Goal: Task Accomplishment & Management: Manage account settings

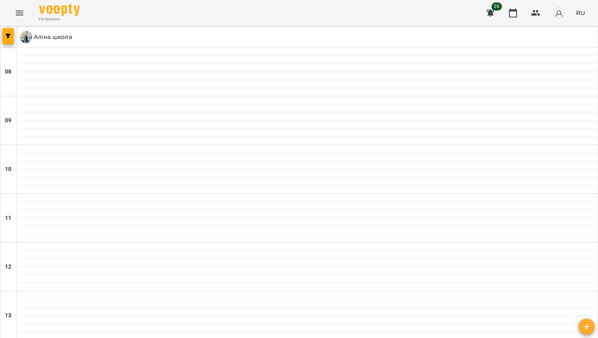
scroll to position [369, 0]
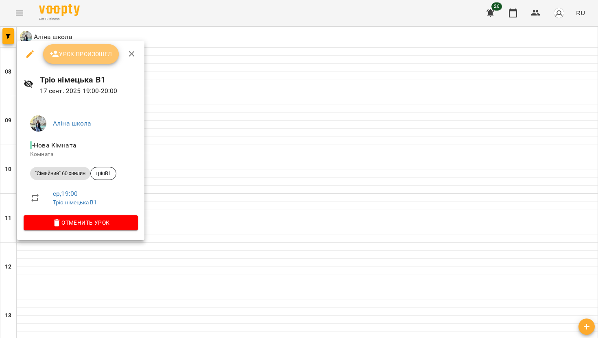
click at [88, 60] on button "Урок произошел" at bounding box center [81, 54] width 76 height 20
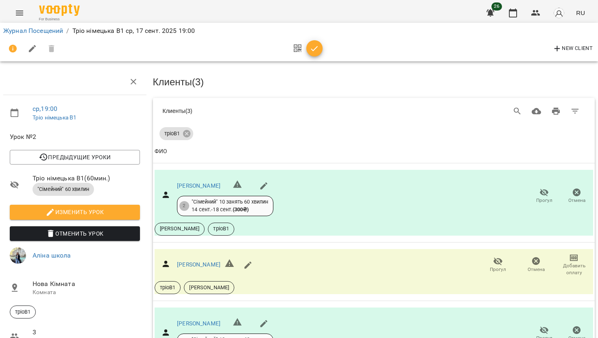
scroll to position [72, 0]
click at [315, 50] on icon "button" at bounding box center [314, 49] width 10 height 10
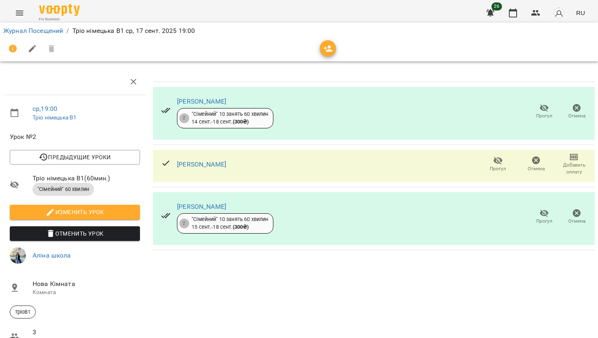
scroll to position [0, 0]
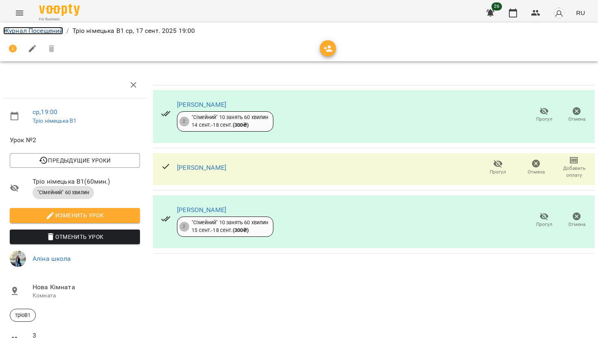
click at [50, 30] on link "Журнал Посещений" at bounding box center [33, 31] width 60 height 8
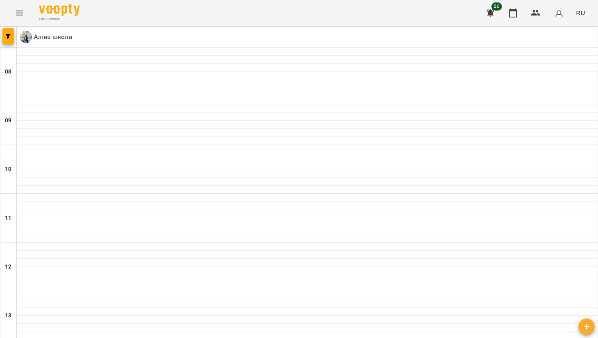
scroll to position [442, 0]
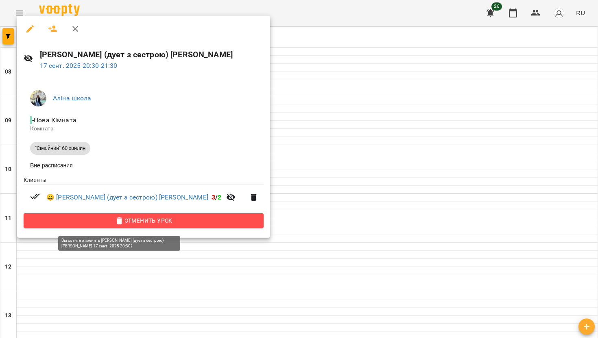
click at [162, 220] on span "Отменить Урок" at bounding box center [143, 221] width 227 height 10
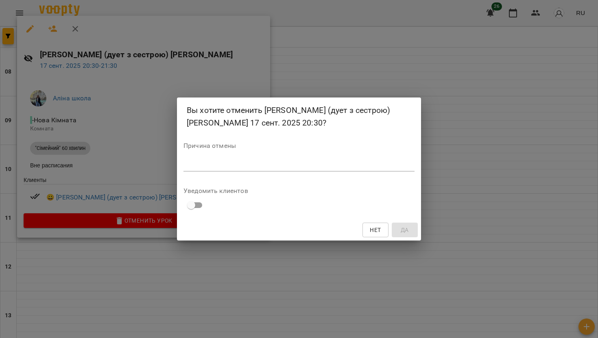
click at [216, 165] on textarea at bounding box center [298, 165] width 231 height 8
type textarea "*"
click at [405, 228] on span "Да" at bounding box center [404, 230] width 8 height 10
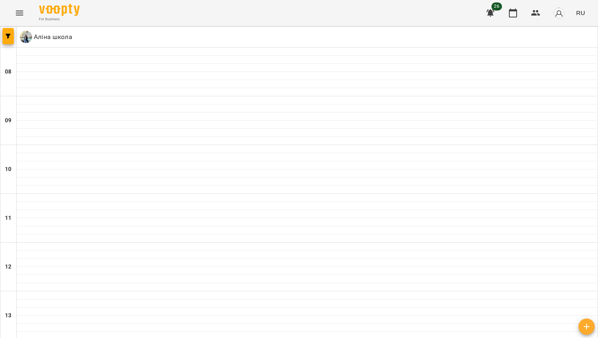
type input "**********"
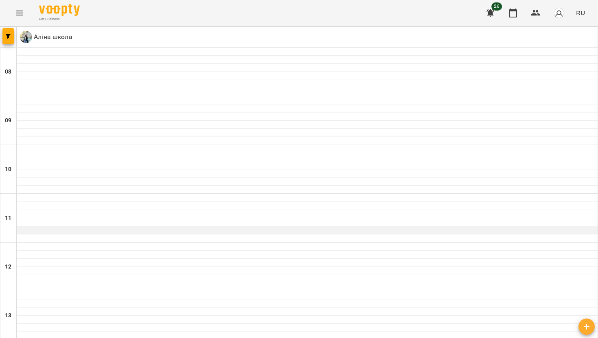
scroll to position [0, 0]
